Goal: Information Seeking & Learning: Learn about a topic

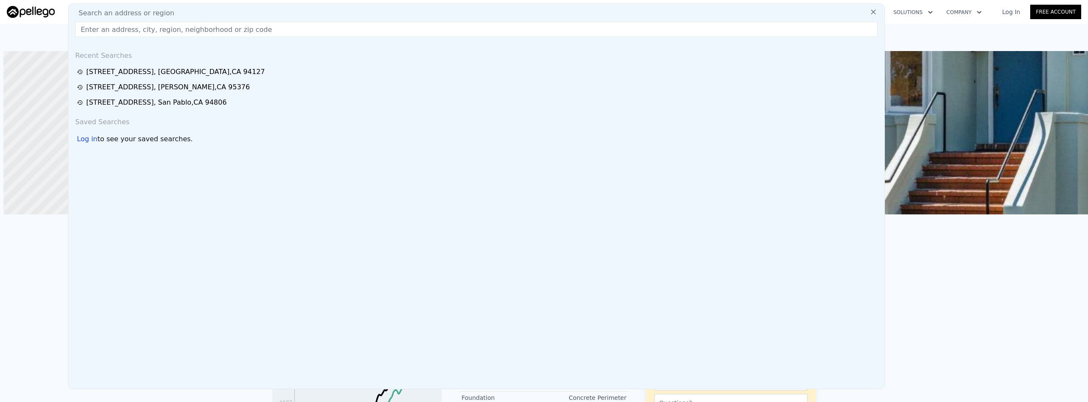
scroll to position [0, 3]
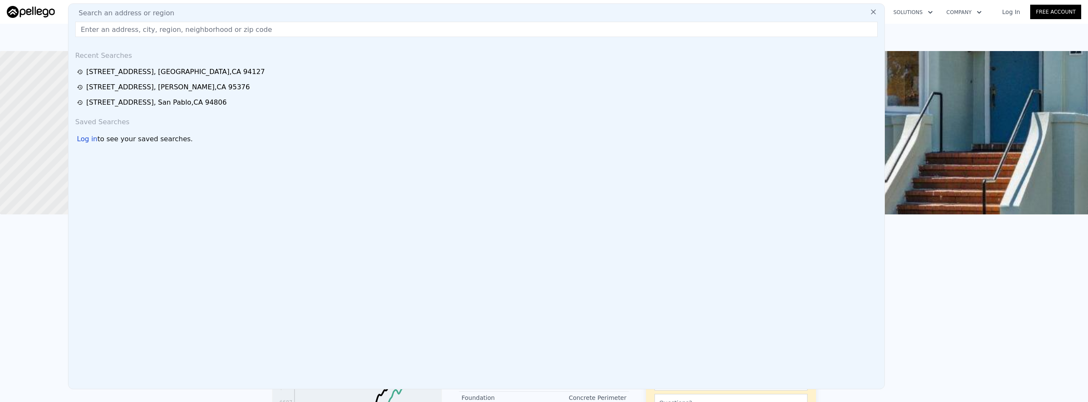
type input "550 [PERSON_NAME] Dr"
type input "$ 2,656,000"
type input "$ 391,476"
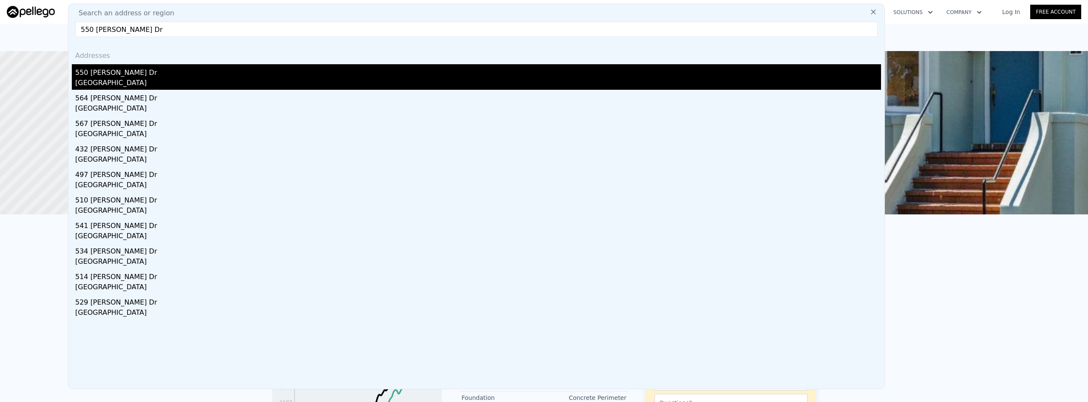
type input "550 [PERSON_NAME] Dr"
click at [113, 76] on div "550 [PERSON_NAME] Dr" at bounding box center [478, 71] width 806 height 14
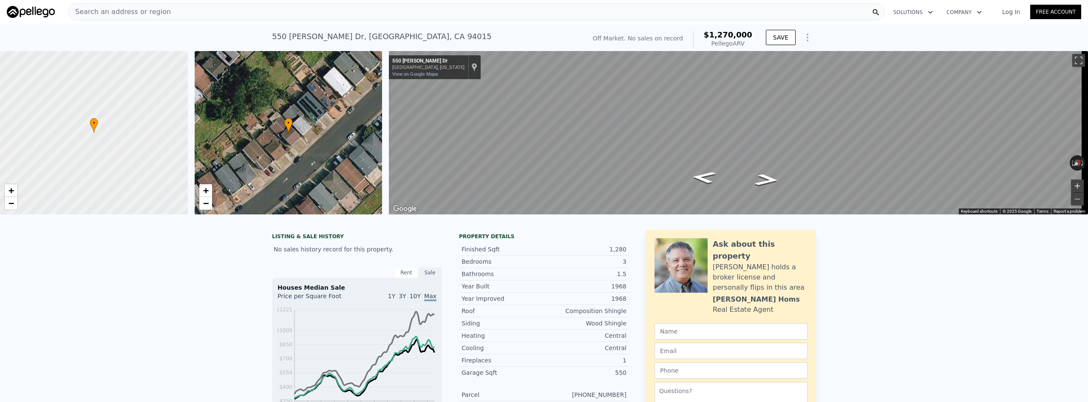
click at [1071, 187] on button "Zoom in" at bounding box center [1077, 185] width 13 height 13
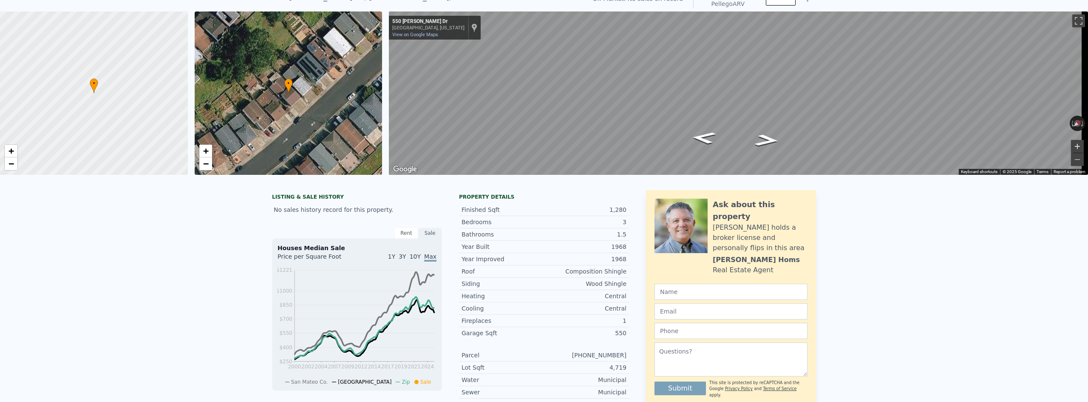
scroll to position [3, 0]
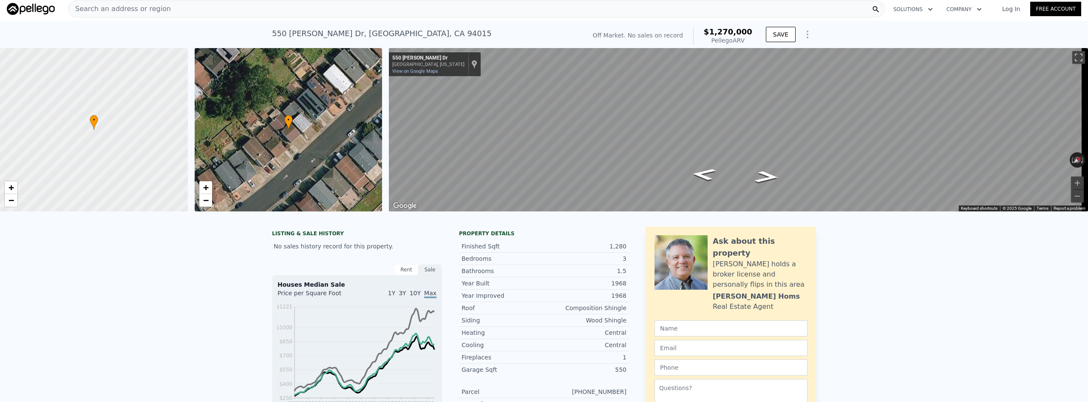
click at [274, 117] on div "• + −" at bounding box center [289, 129] width 188 height 163
click at [207, 189] on span "+" at bounding box center [206, 187] width 6 height 11
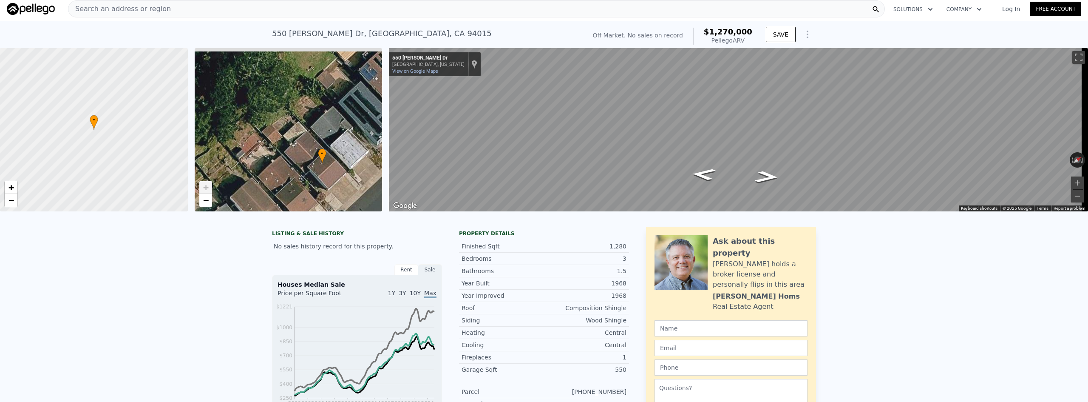
drag, startPoint x: 281, startPoint y: 120, endPoint x: 311, endPoint y: 148, distance: 41.2
click at [311, 148] on div "• + −" at bounding box center [289, 129] width 188 height 163
click at [207, 203] on span "−" at bounding box center [206, 200] width 6 height 11
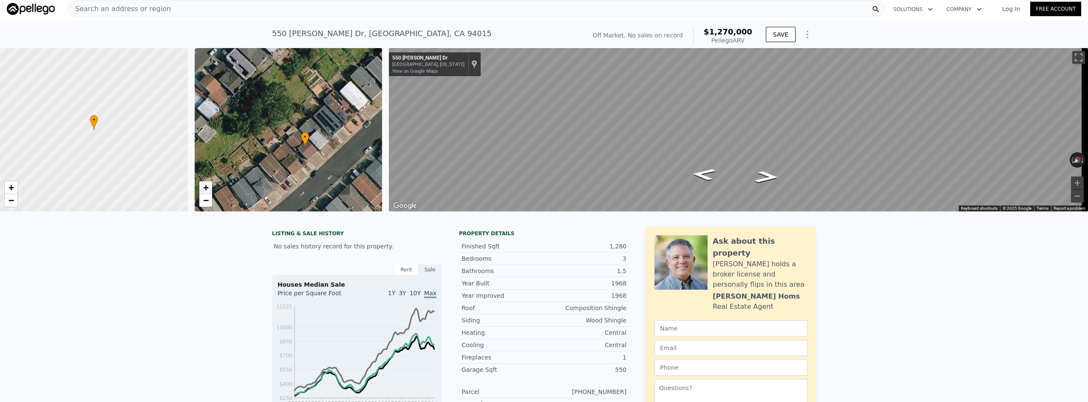
click at [206, 188] on span "+" at bounding box center [206, 187] width 6 height 11
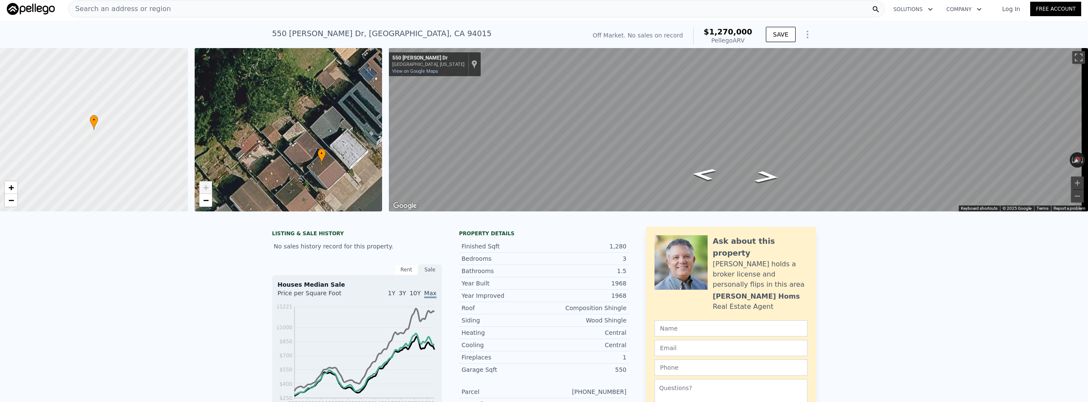
click at [206, 188] on span "+" at bounding box center [206, 187] width 6 height 11
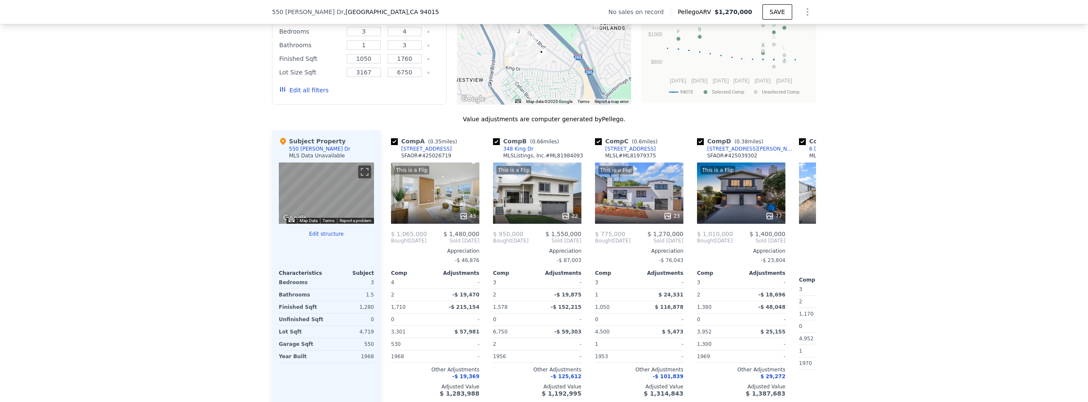
scroll to position [720, 0]
click at [330, 237] on button "Edit structure" at bounding box center [326, 233] width 95 height 7
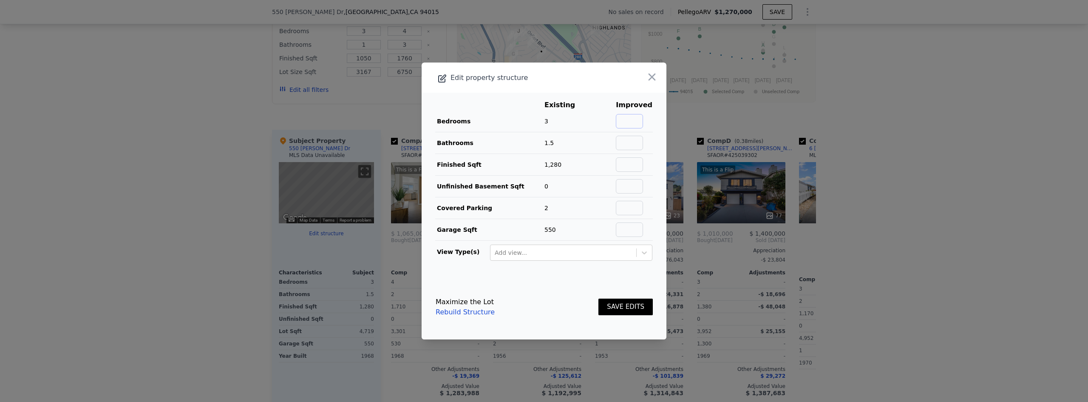
click at [633, 120] on input "text" at bounding box center [629, 121] width 27 height 14
click at [468, 145] on td "Bathrooms" at bounding box center [489, 143] width 109 height 22
click at [249, 222] on div at bounding box center [544, 201] width 1088 height 402
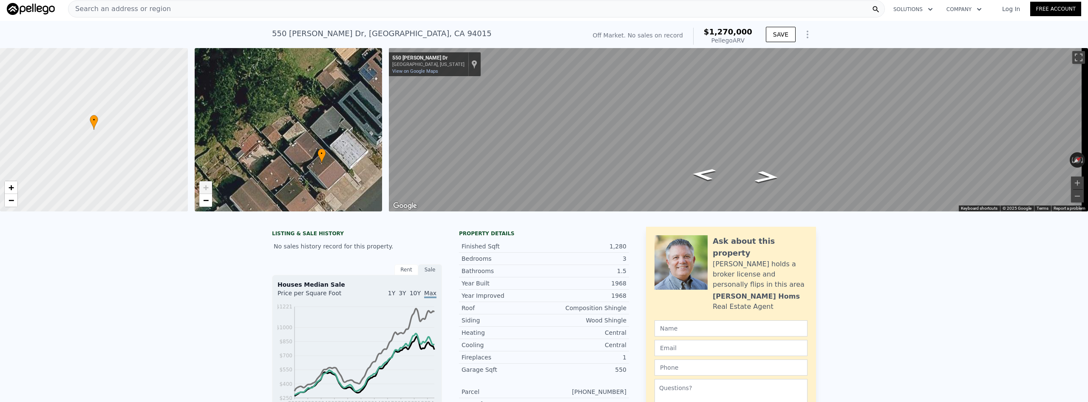
scroll to position [0, 0]
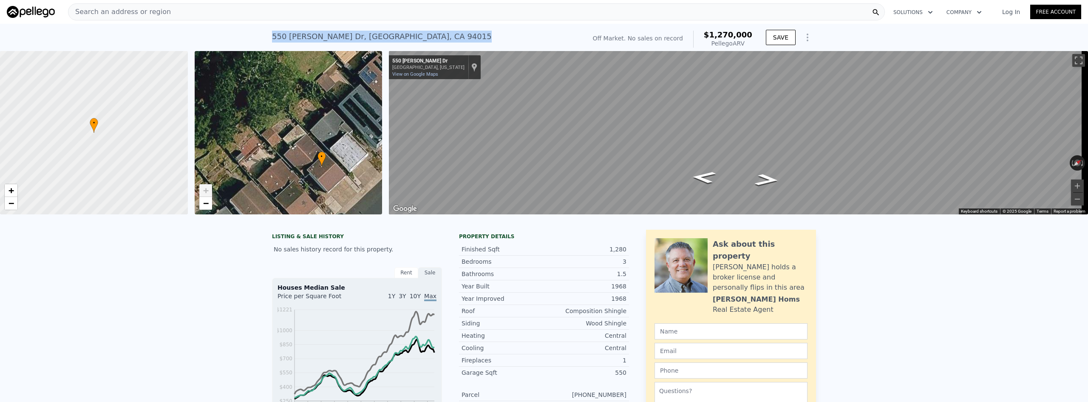
drag, startPoint x: 269, startPoint y: 37, endPoint x: 399, endPoint y: 39, distance: 130.1
click at [399, 39] on div "[STREET_ADDRESS][PERSON_NAME] No sales on record (~ARV $1.270m )" at bounding box center [427, 39] width 311 height 24
copy div "[STREET_ADDRESS][PERSON_NAME]"
